Goal: Task Accomplishment & Management: Complete application form

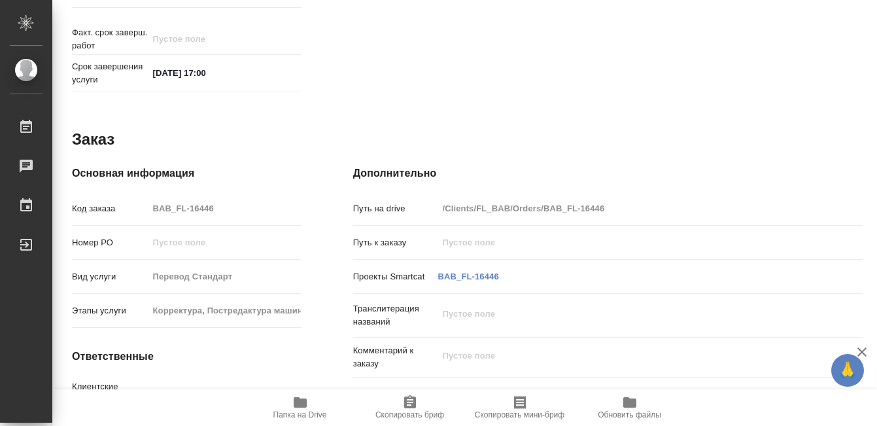
scroll to position [716, 0]
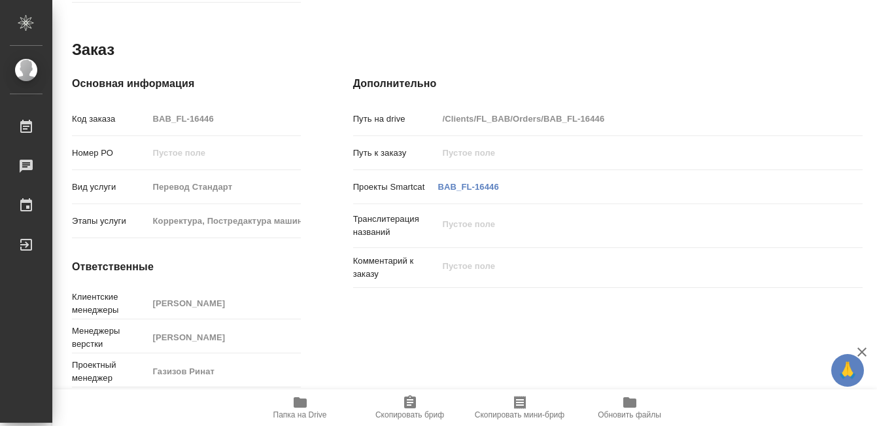
click at [304, 406] on icon "button" at bounding box center [300, 402] width 13 height 10
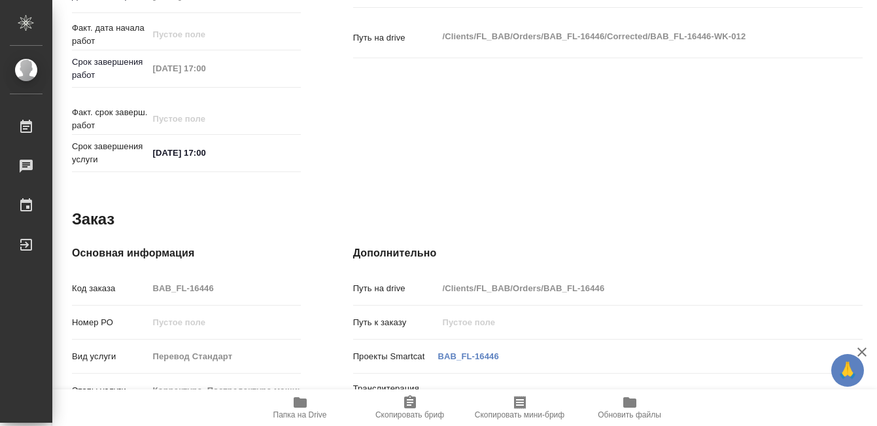
scroll to position [0, 0]
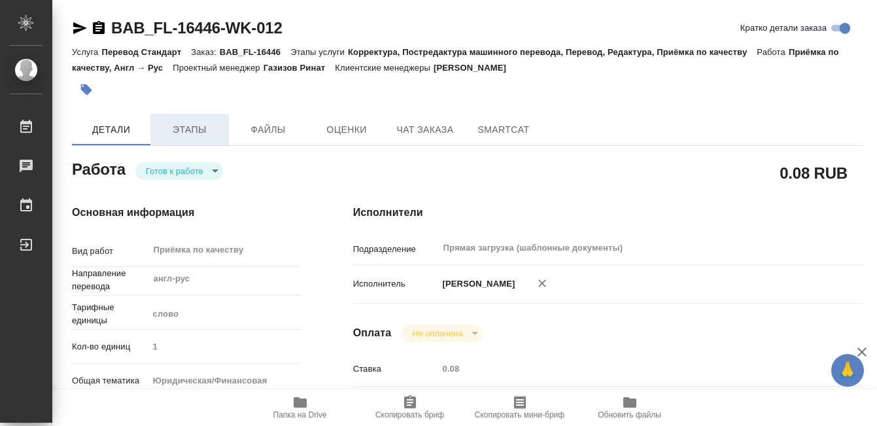
click at [192, 129] on span "Этапы" at bounding box center [189, 130] width 63 height 16
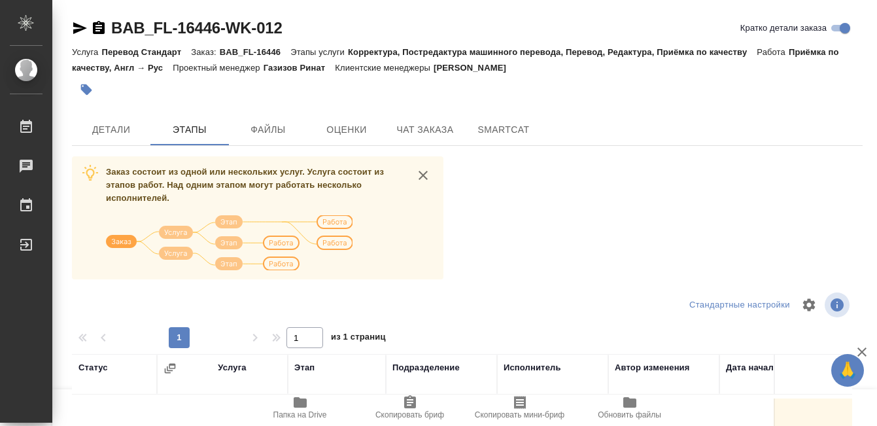
click at [95, 152] on div "BAB_FL-16446-WK-012 Кратко детали заказа Услуга Перевод Стандарт Заказ: BAB_FL-…" at bounding box center [467, 340] width 805 height 681
click at [108, 116] on button "Детали" at bounding box center [111, 129] width 78 height 31
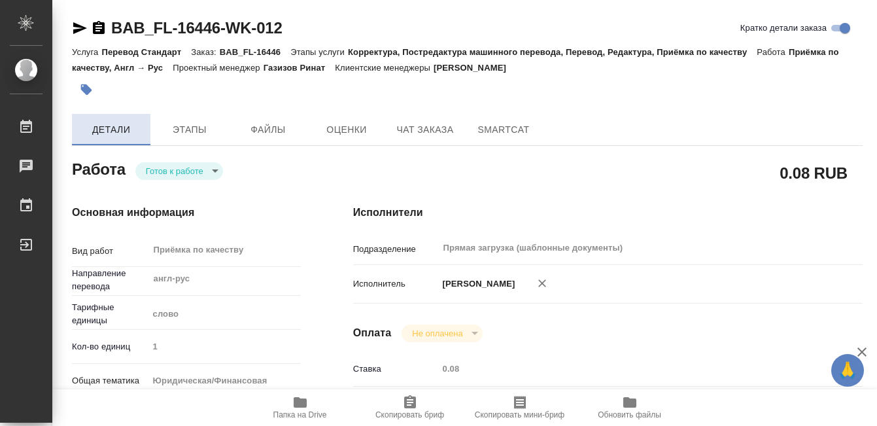
type textarea "x"
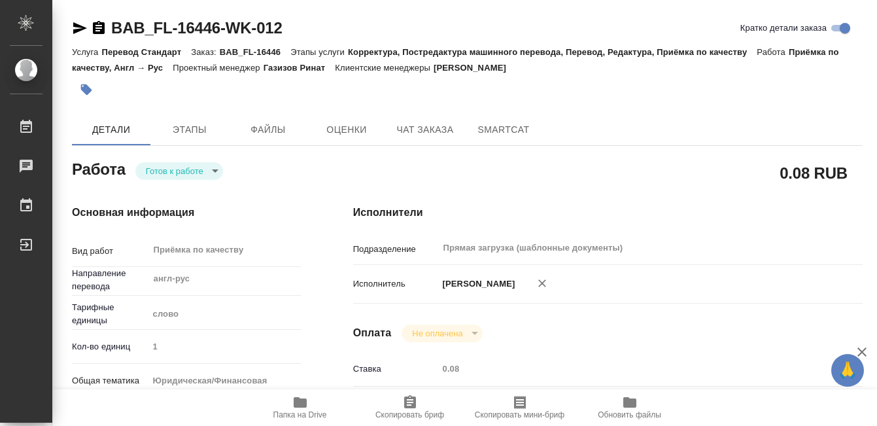
type textarea "x"
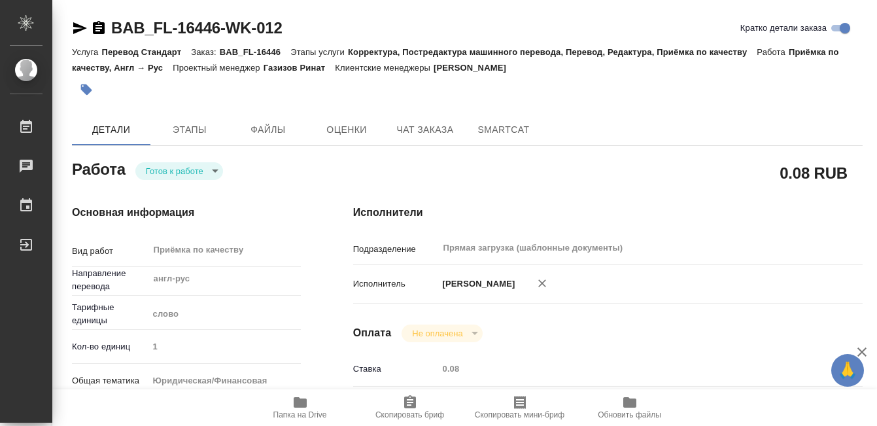
click at [95, 91] on button "button" at bounding box center [86, 89] width 29 height 29
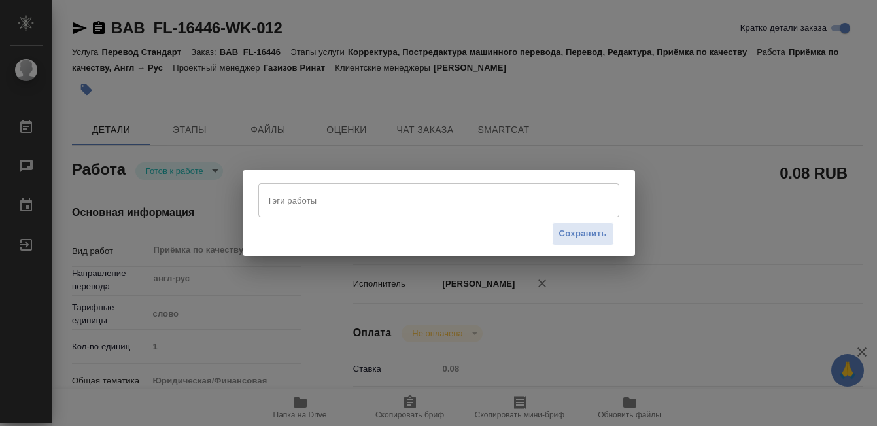
click at [294, 203] on input "Тэги работы" at bounding box center [426, 200] width 324 height 22
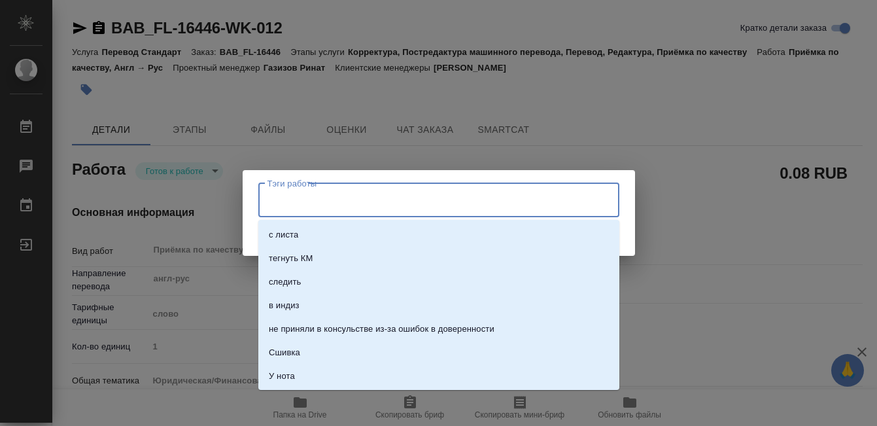
type textarea "x"
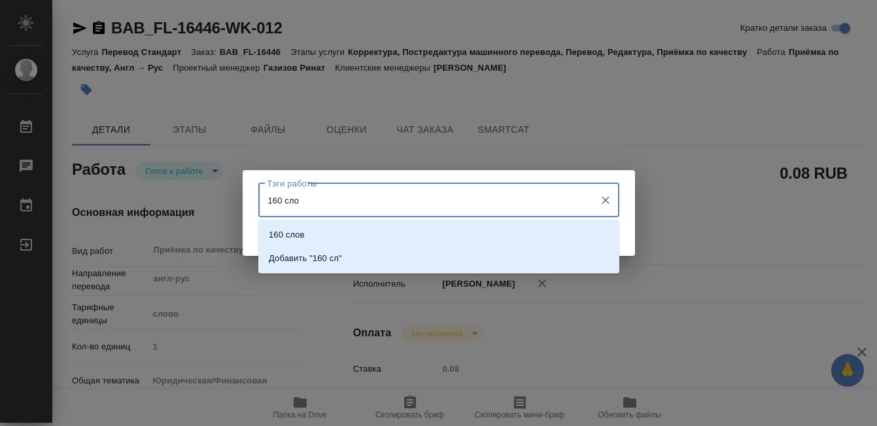
type input "160 слов"
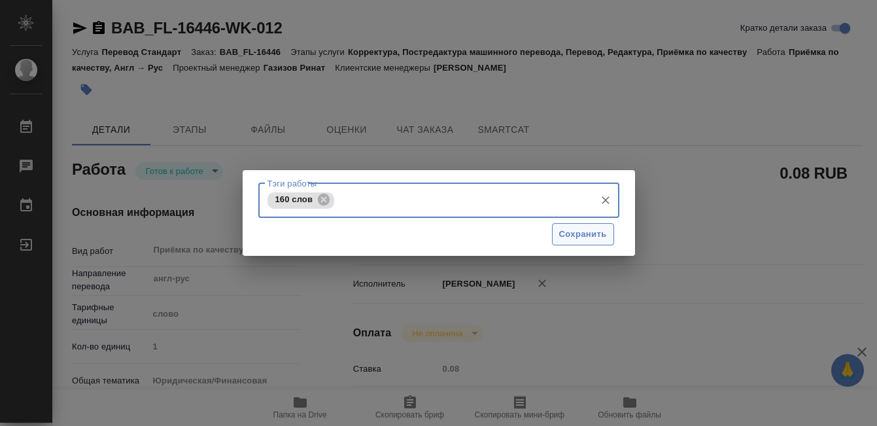
click at [563, 231] on span "Сохранить" at bounding box center [583, 234] width 48 height 15
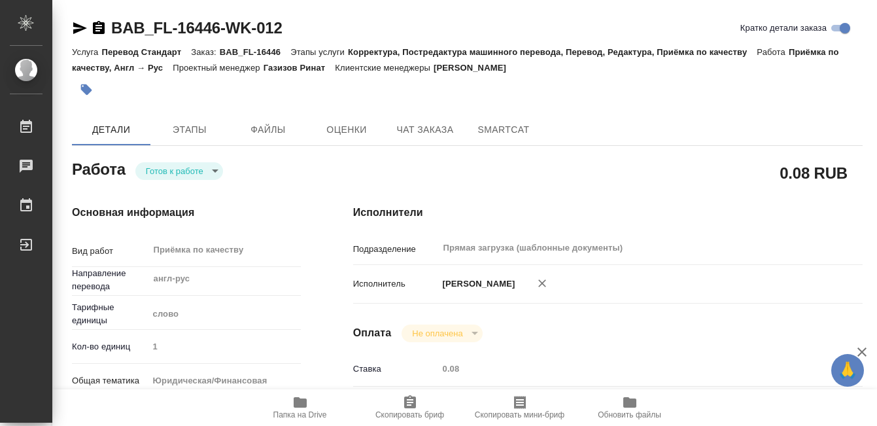
click at [169, 172] on body "🙏 .cls-1 fill:#fff; AWATERA Kobzeva Elizaveta Работы 0 Чаты График Выйти BAB_FL…" at bounding box center [438, 213] width 877 height 426
type input "readyForWork"
type textarea "Приёмка по качеству"
type textarea "x"
type input "англ-рус"
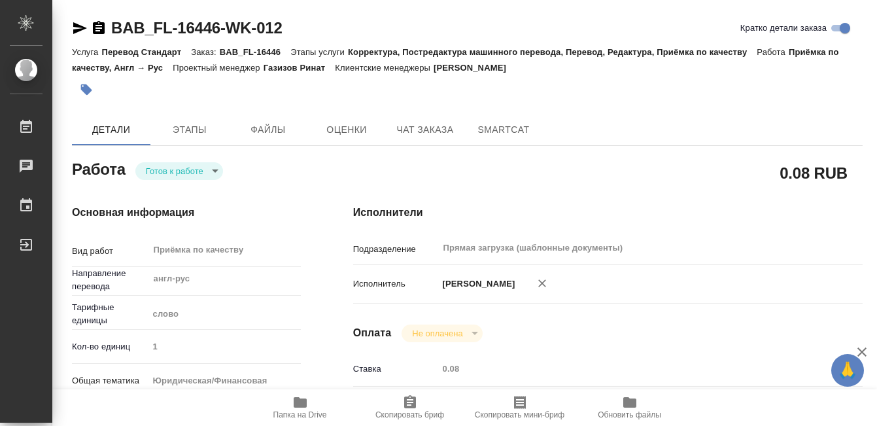
type input "5a8b1489cc6b4906c91bfd90"
type input "1"
type input "yr-fn"
type input "5a8b8b956a9677013d343cfe"
checkbox input "true"
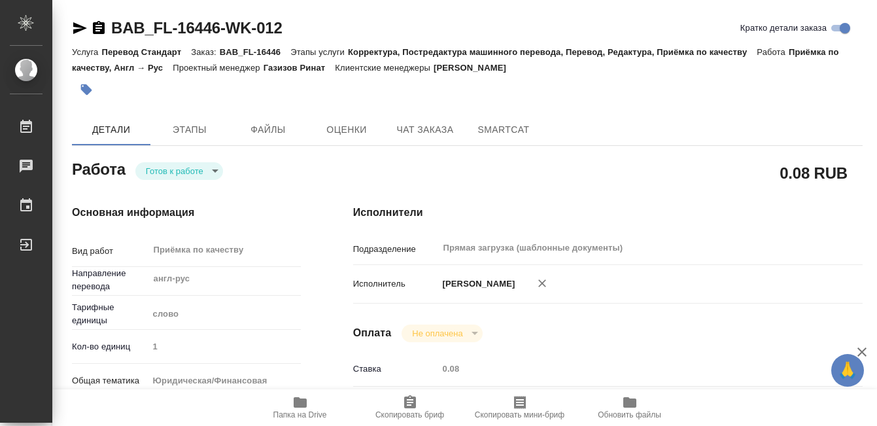
type input "02.09.2025 16:40"
type input "02.09.2025 17:00"
type input "Прямая загрузка (шаблонные документы)"
type input "notPayed"
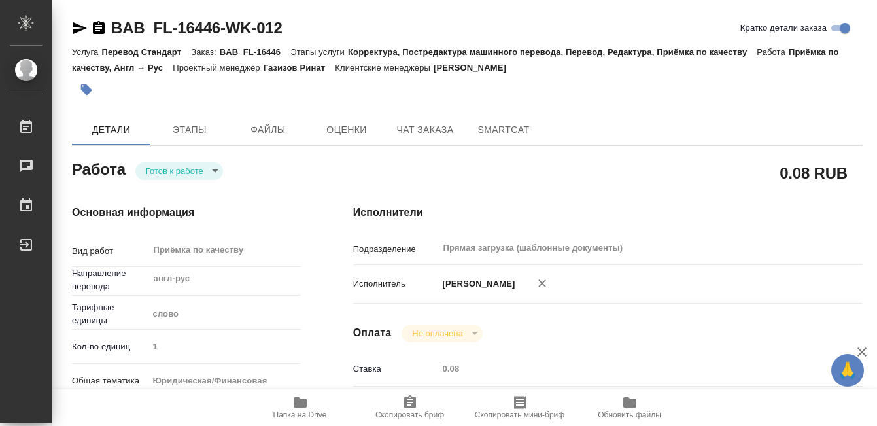
type input "0.08"
type input "RUB"
type input "[PERSON_NAME]"
type textarea "x"
type textarea "/Clients/FL_BAB/Orders/BAB_FL-16446/Corrected/BAB_FL-16446-WK-012"
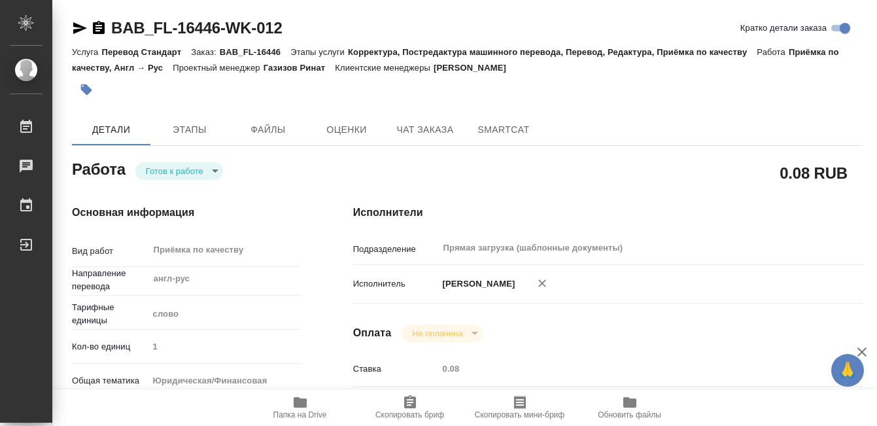
type textarea "x"
type input "BAB_FL-16446"
type input "Перевод Стандарт"
type input "Корректура, Постредактура машинного перевода, Перевод, Редактура, Приёмка по ка…"
type input "[PERSON_NAME]"
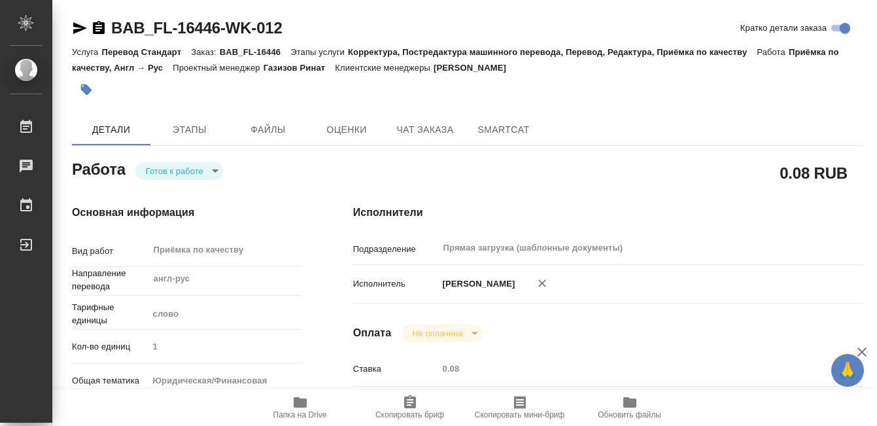
type input "[PERSON_NAME]"
type input "/Clients/FL_BAB/Orders/BAB_FL-16446"
type textarea "x"
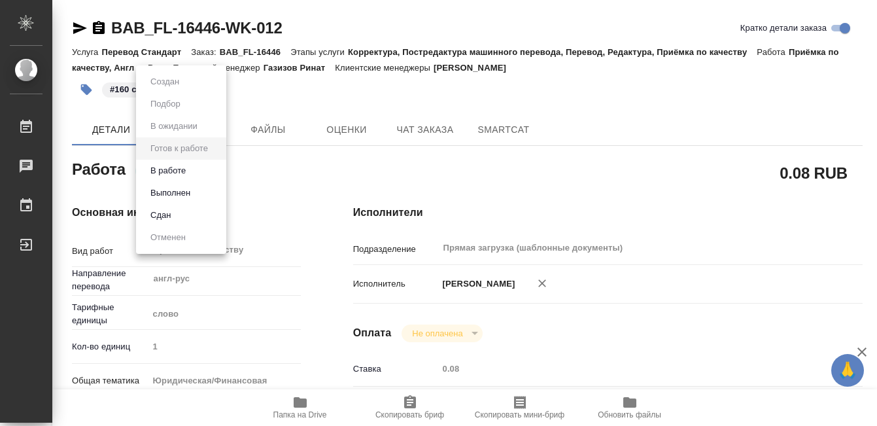
type textarea "x"
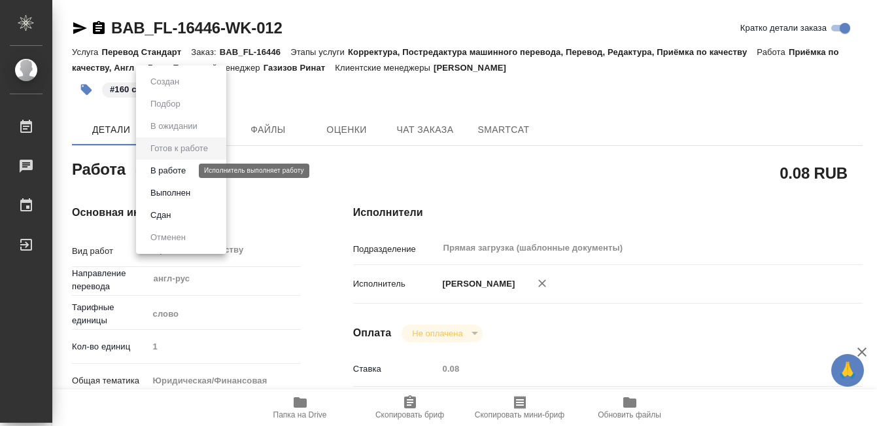
type textarea "x"
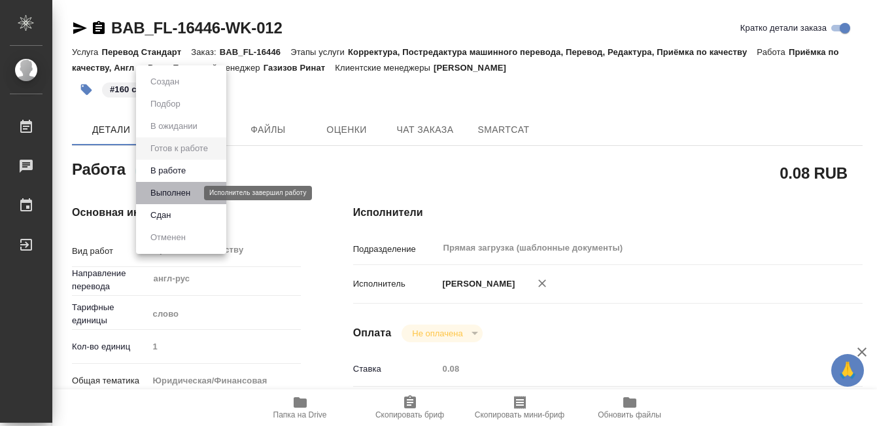
click at [164, 192] on button "Выполнен" at bounding box center [170, 193] width 48 height 14
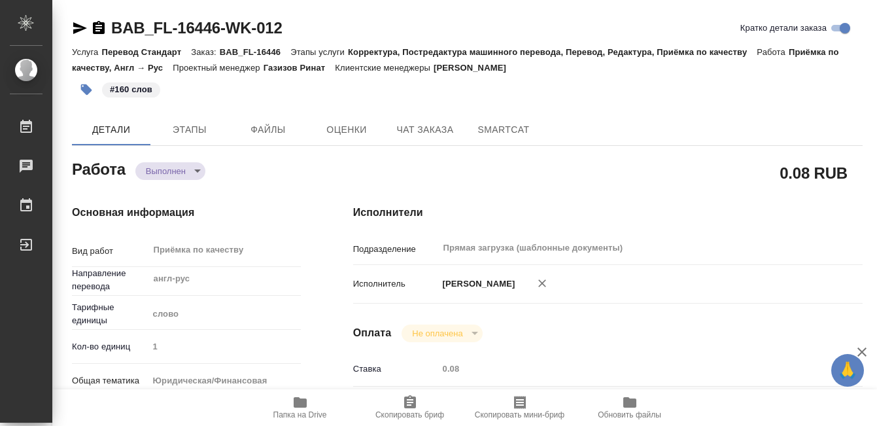
type textarea "x"
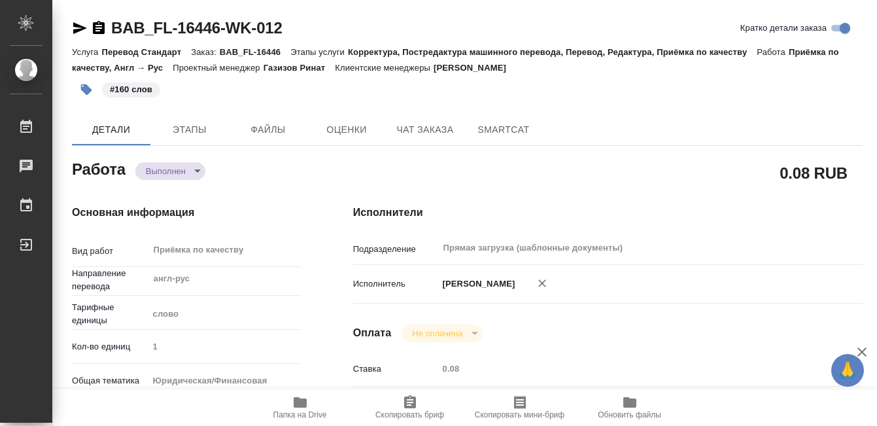
type textarea "x"
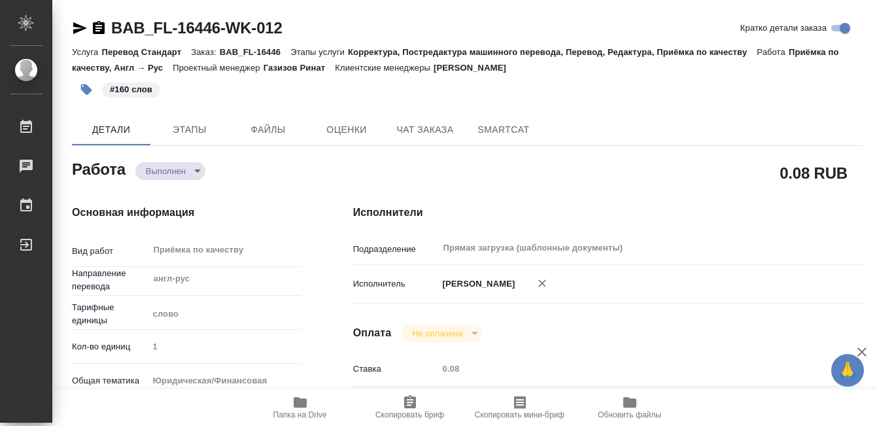
click at [95, 27] on icon "button" at bounding box center [99, 28] width 16 height 16
